Goal: Task Accomplishment & Management: Manage account settings

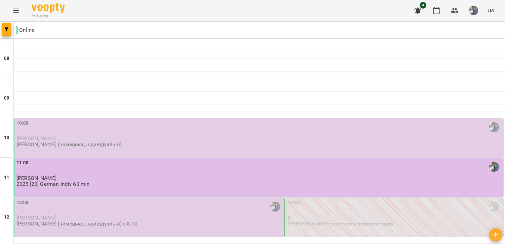
scroll to position [45, 0]
click at [122, 141] on p "[PERSON_NAME] ( німецька, індивідуальні)" at bounding box center [69, 144] width 105 height 6
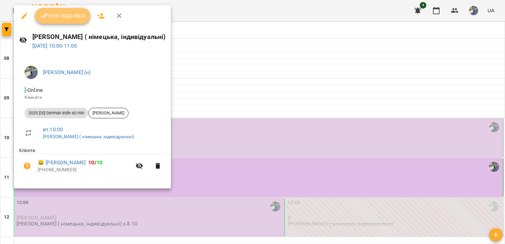
click at [77, 18] on span "Урок відбувся" at bounding box center [62, 16] width 45 height 8
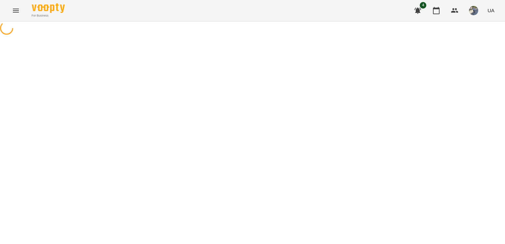
click at [55, 14] on span "For Business" at bounding box center [48, 16] width 33 height 4
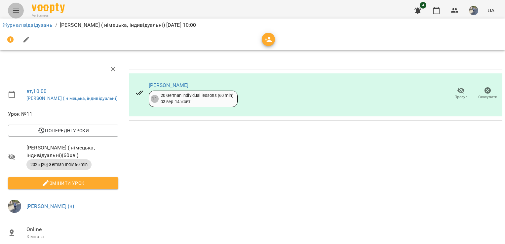
click at [12, 15] on button "Menu" at bounding box center [16, 11] width 16 height 16
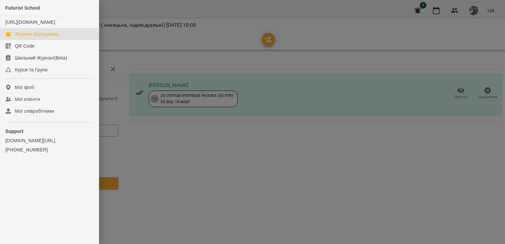
click at [33, 37] on div "Журнал відвідувань" at bounding box center [37, 34] width 44 height 7
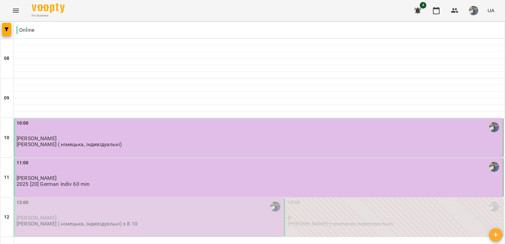
scroll to position [121, 0]
click at [99, 221] on p "[PERSON_NAME] ( німецька, індивідуальні) з 8.10" at bounding box center [77, 224] width 121 height 6
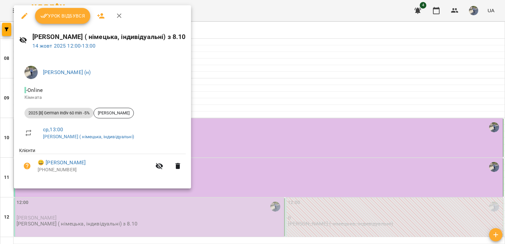
click at [71, 19] on span "Урок відбувся" at bounding box center [62, 16] width 45 height 8
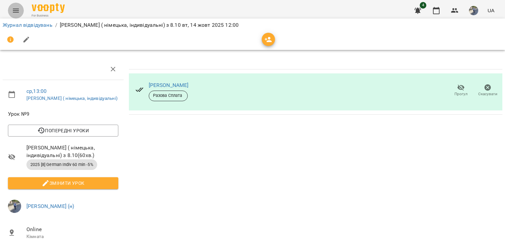
click at [15, 9] on icon "Menu" at bounding box center [16, 11] width 8 height 8
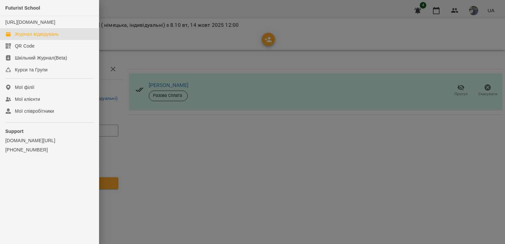
click at [38, 37] on div "Журнал відвідувань" at bounding box center [37, 34] width 44 height 7
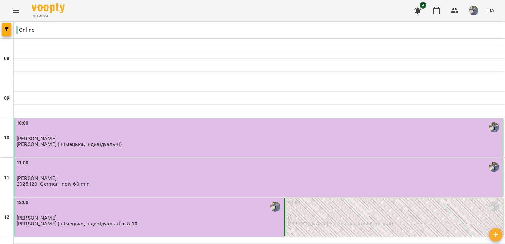
scroll to position [246, 0]
click at [472, 13] on img "button" at bounding box center [473, 10] width 9 height 9
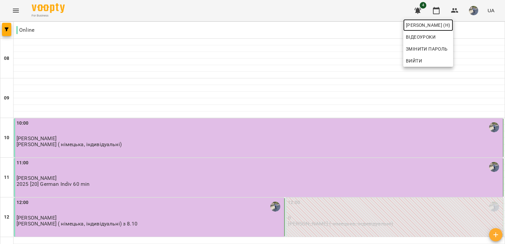
click at [450, 24] on span "[PERSON_NAME] (н)" at bounding box center [427, 25] width 45 height 8
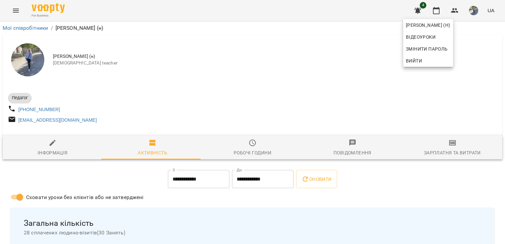
click at [17, 10] on div at bounding box center [252, 122] width 505 height 244
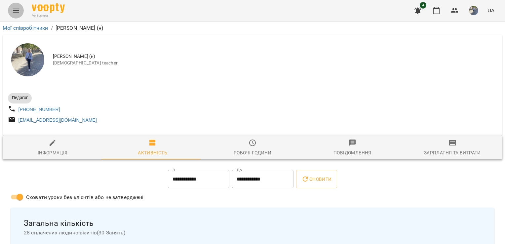
click at [17, 10] on icon "Menu" at bounding box center [16, 11] width 8 height 8
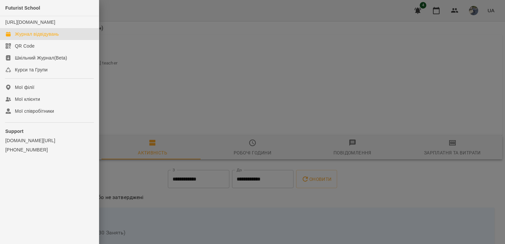
click at [42, 37] on div "Журнал відвідувань" at bounding box center [37, 34] width 44 height 7
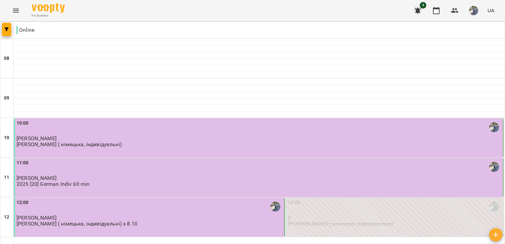
scroll to position [289, 0]
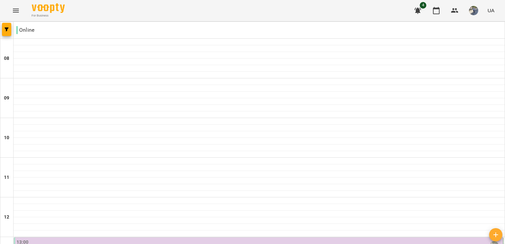
scroll to position [282, 0]
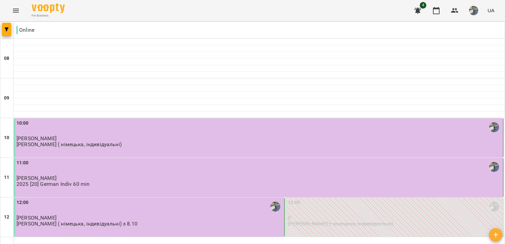
scroll to position [268, 0]
